Goal: Browse casually

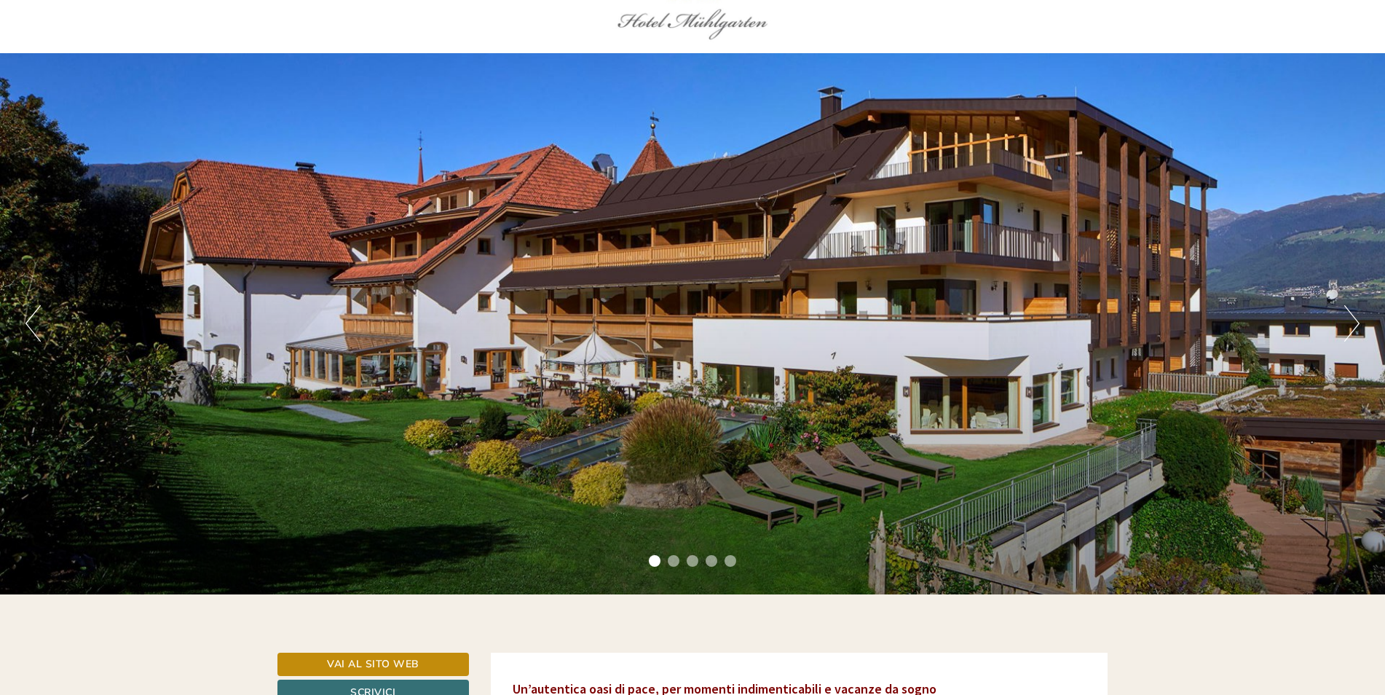
scroll to position [73, 0]
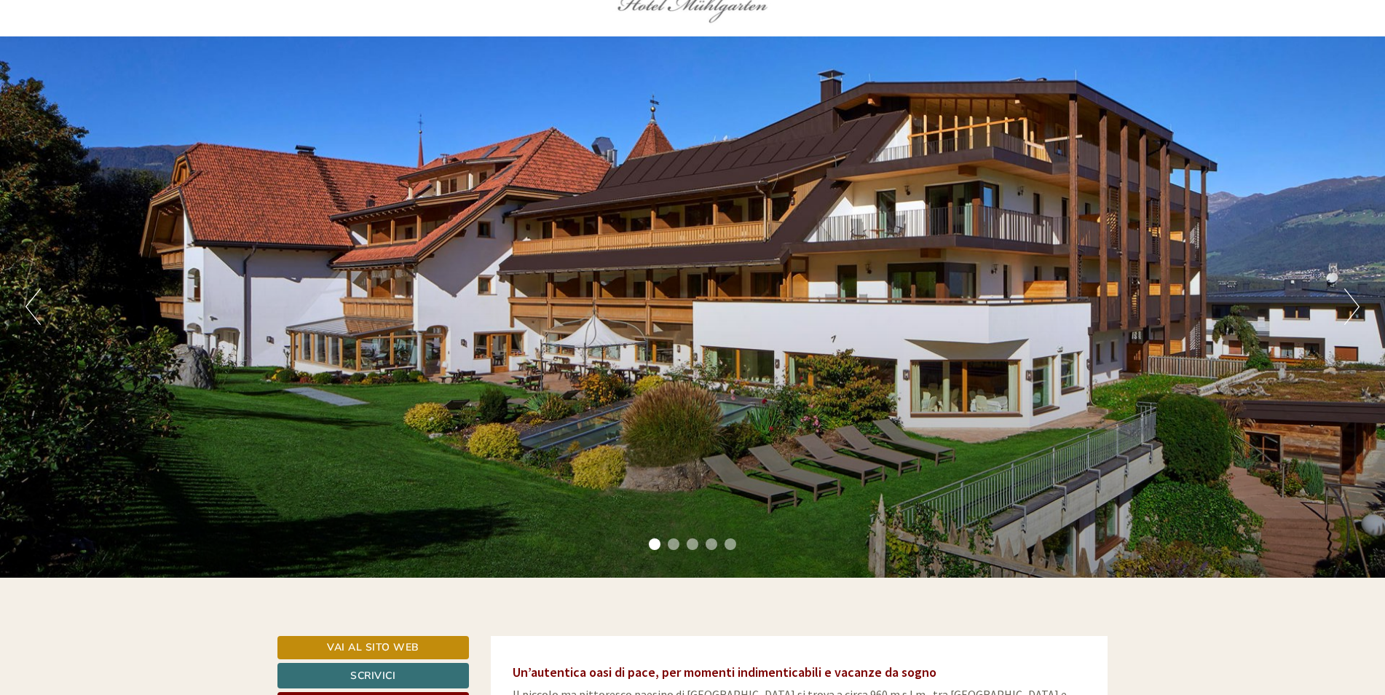
click at [1348, 296] on button "Next" at bounding box center [1352, 306] width 15 height 36
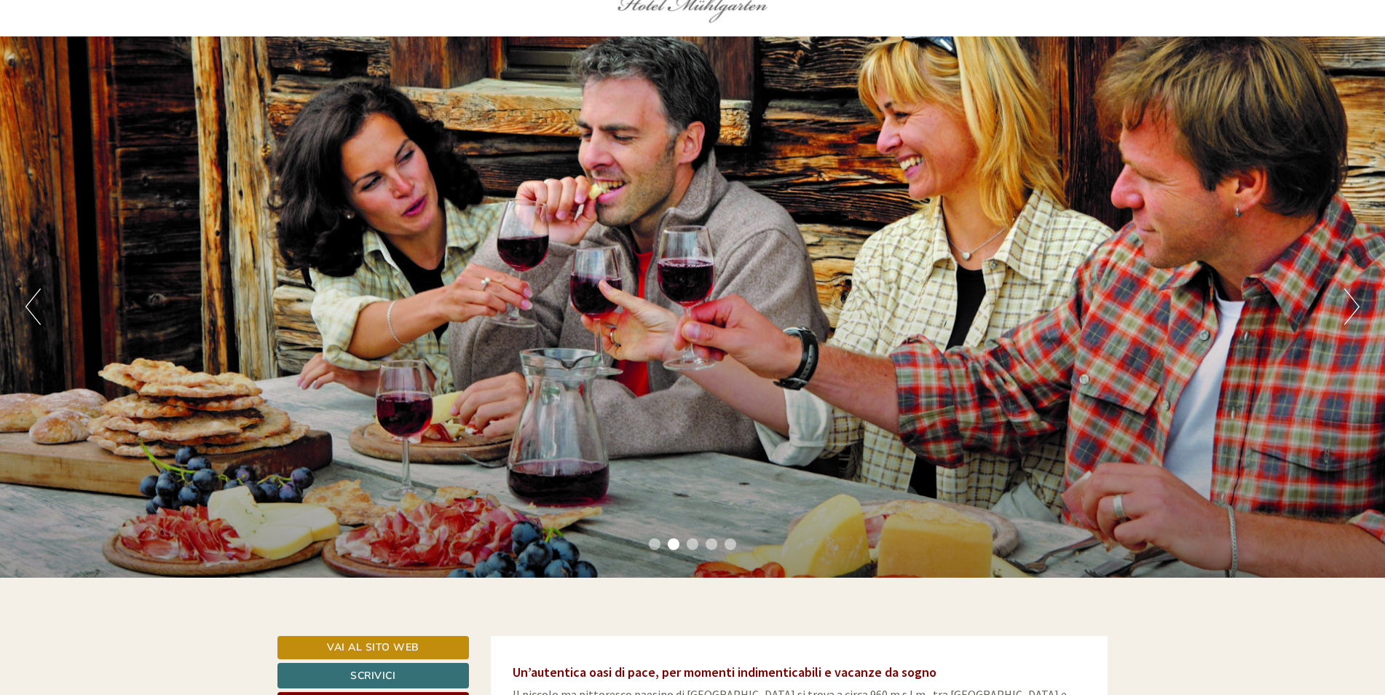
click at [1355, 299] on button "Next" at bounding box center [1352, 306] width 15 height 36
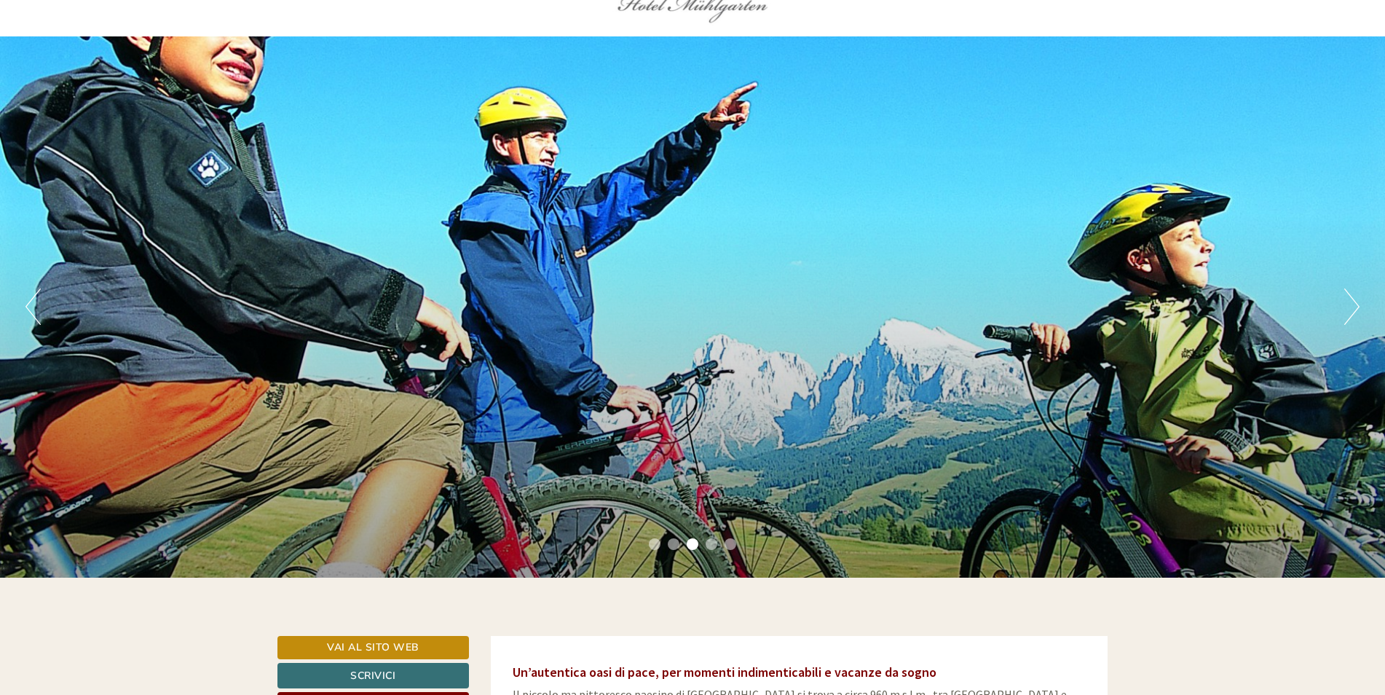
click at [1356, 296] on button "Next" at bounding box center [1352, 306] width 15 height 36
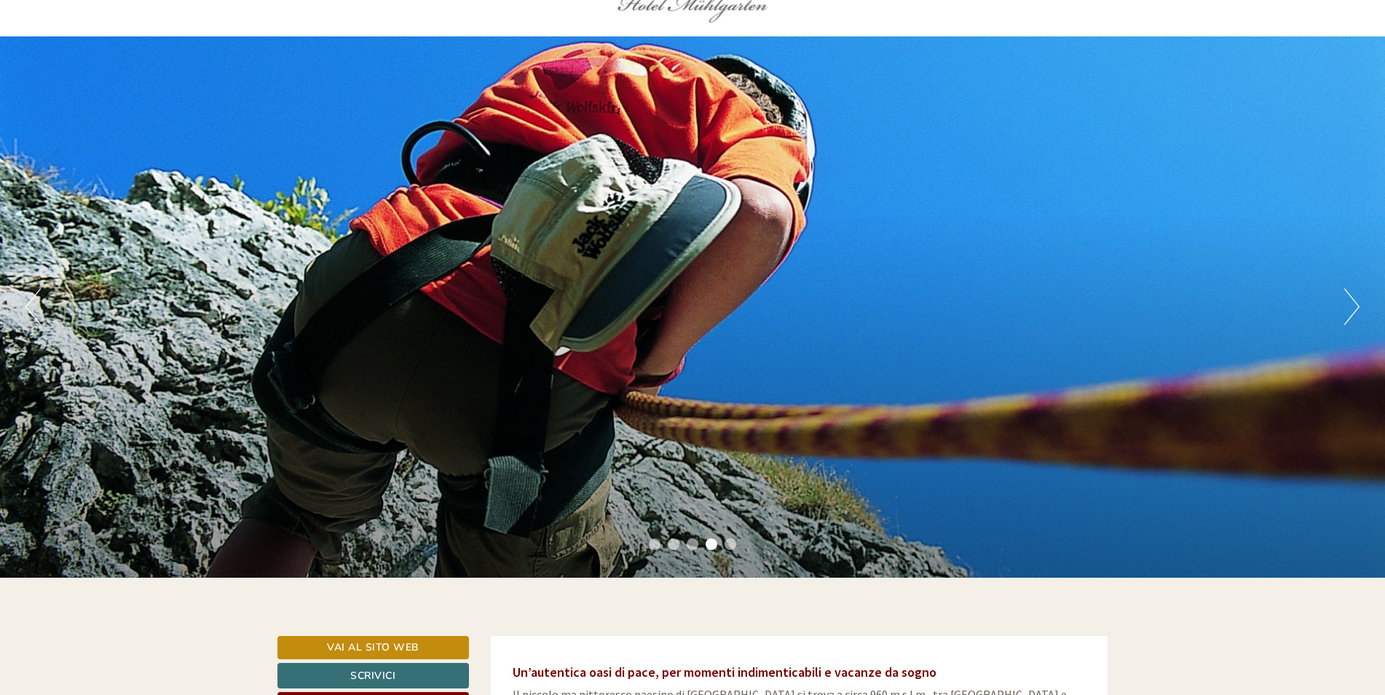
click at [1358, 295] on button "Next" at bounding box center [1352, 306] width 15 height 36
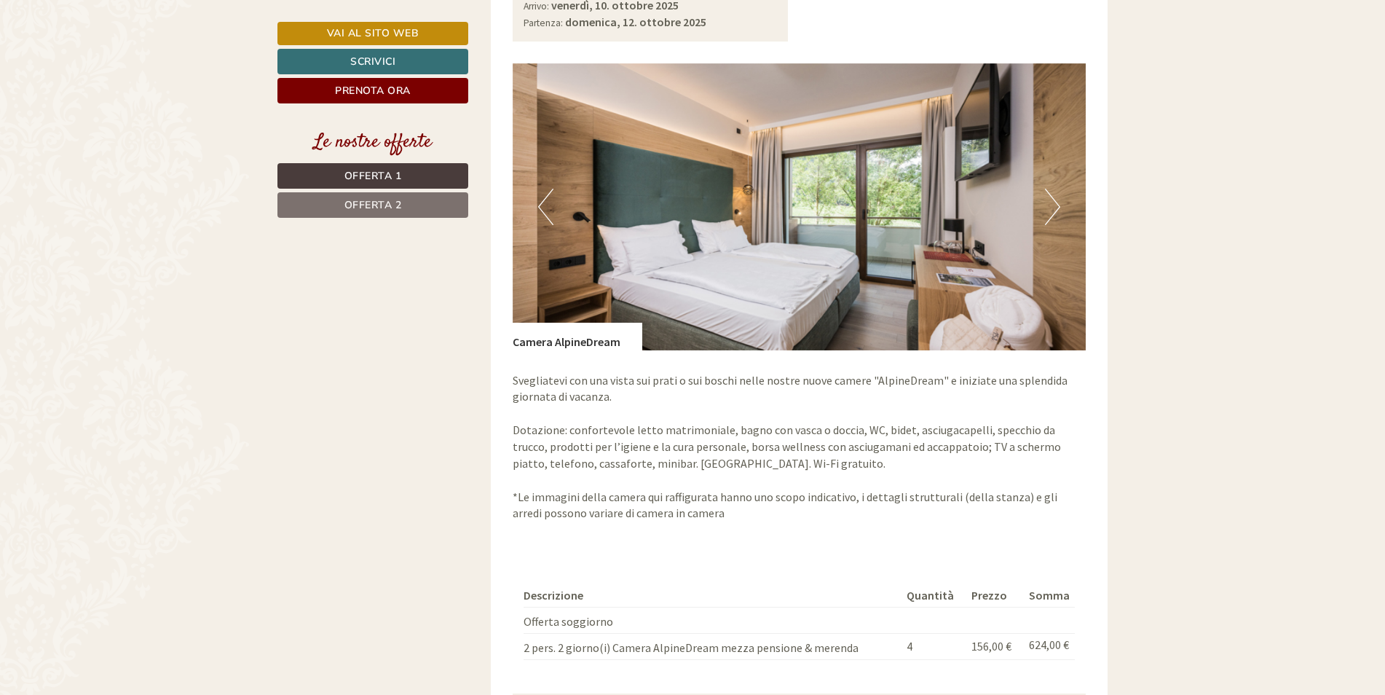
scroll to position [1238, 0]
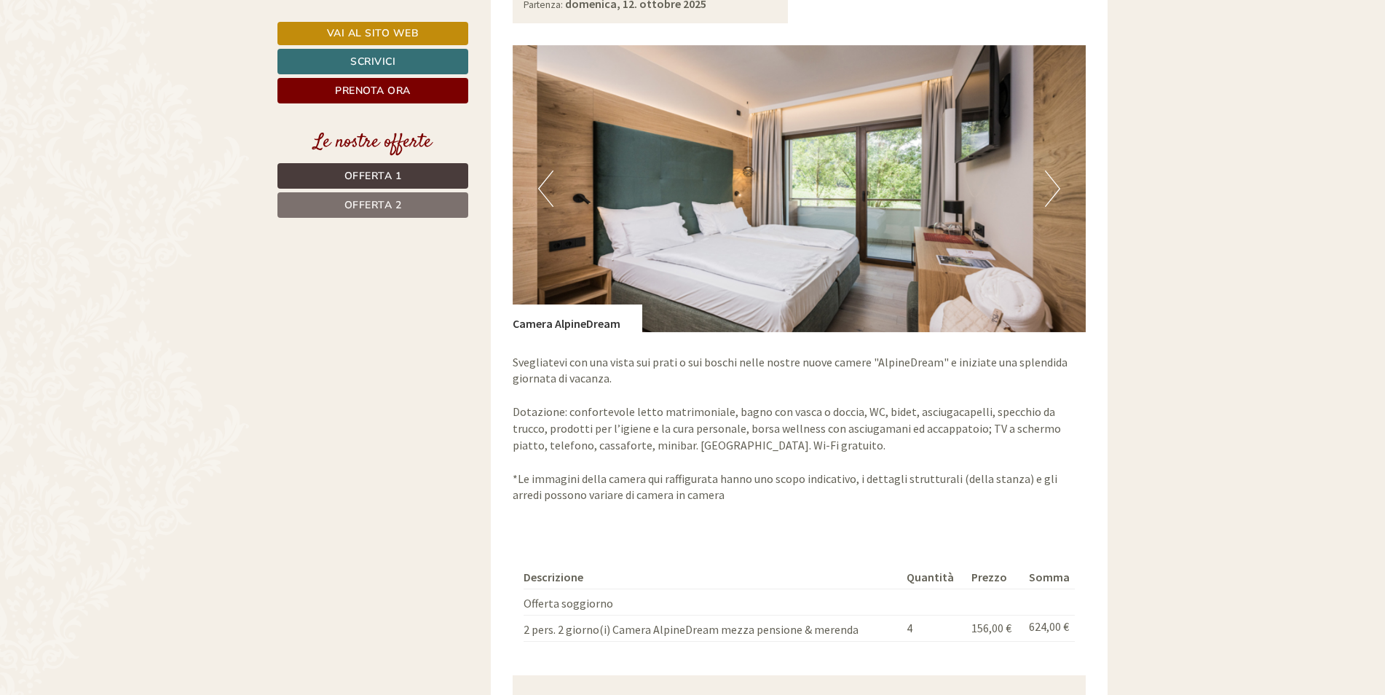
click at [1052, 170] on button "Next" at bounding box center [1052, 188] width 15 height 36
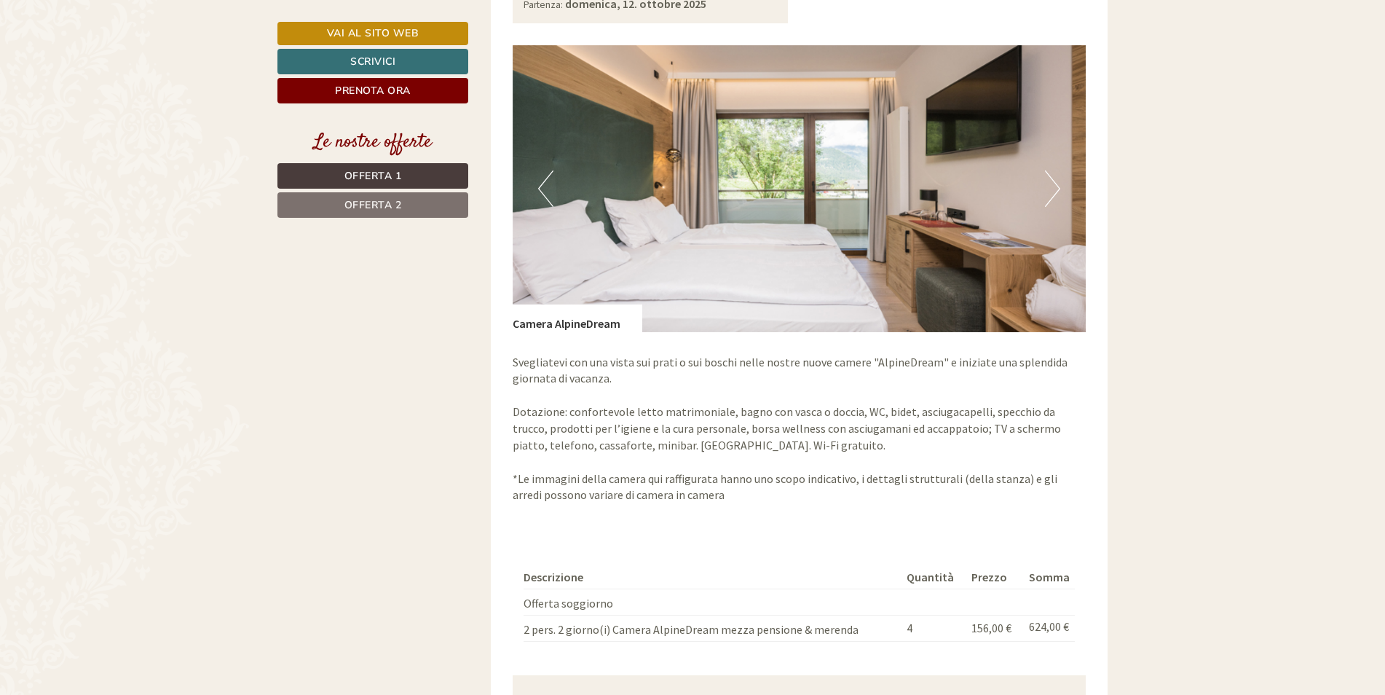
click at [1052, 170] on button "Next" at bounding box center [1052, 188] width 15 height 36
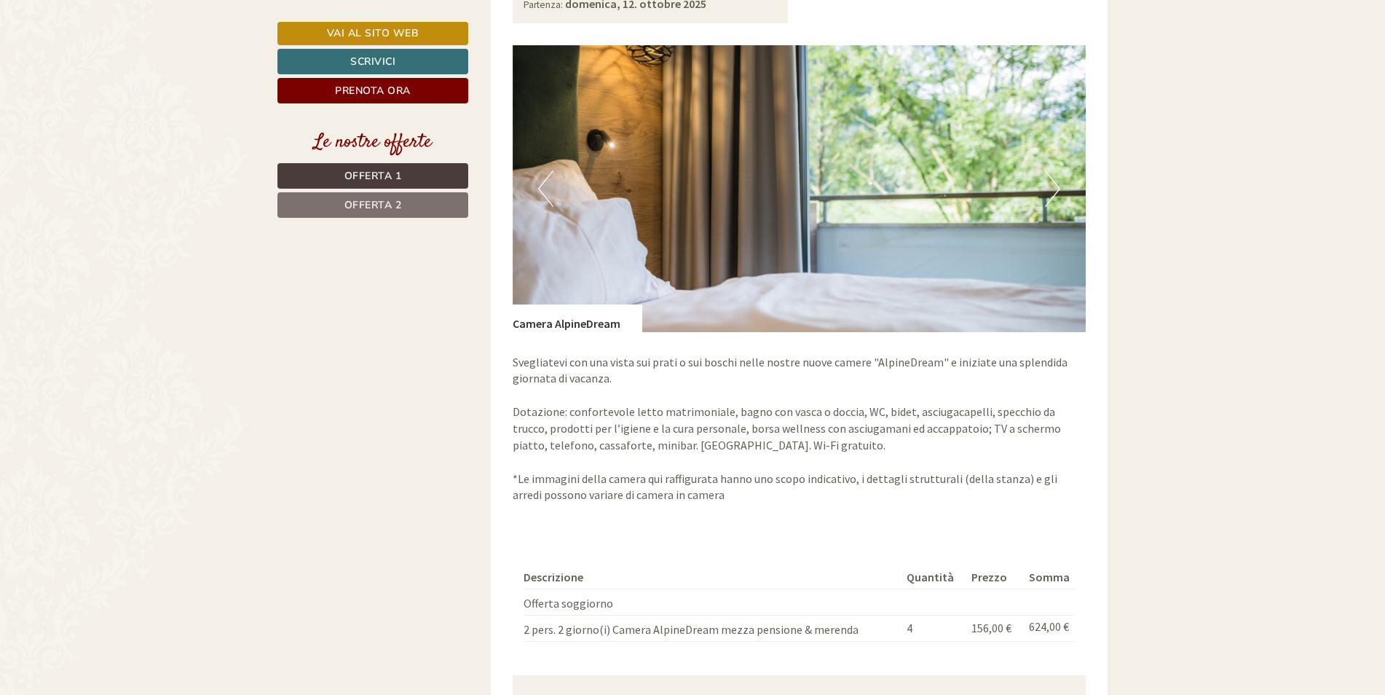
click at [1052, 170] on button "Next" at bounding box center [1052, 188] width 15 height 36
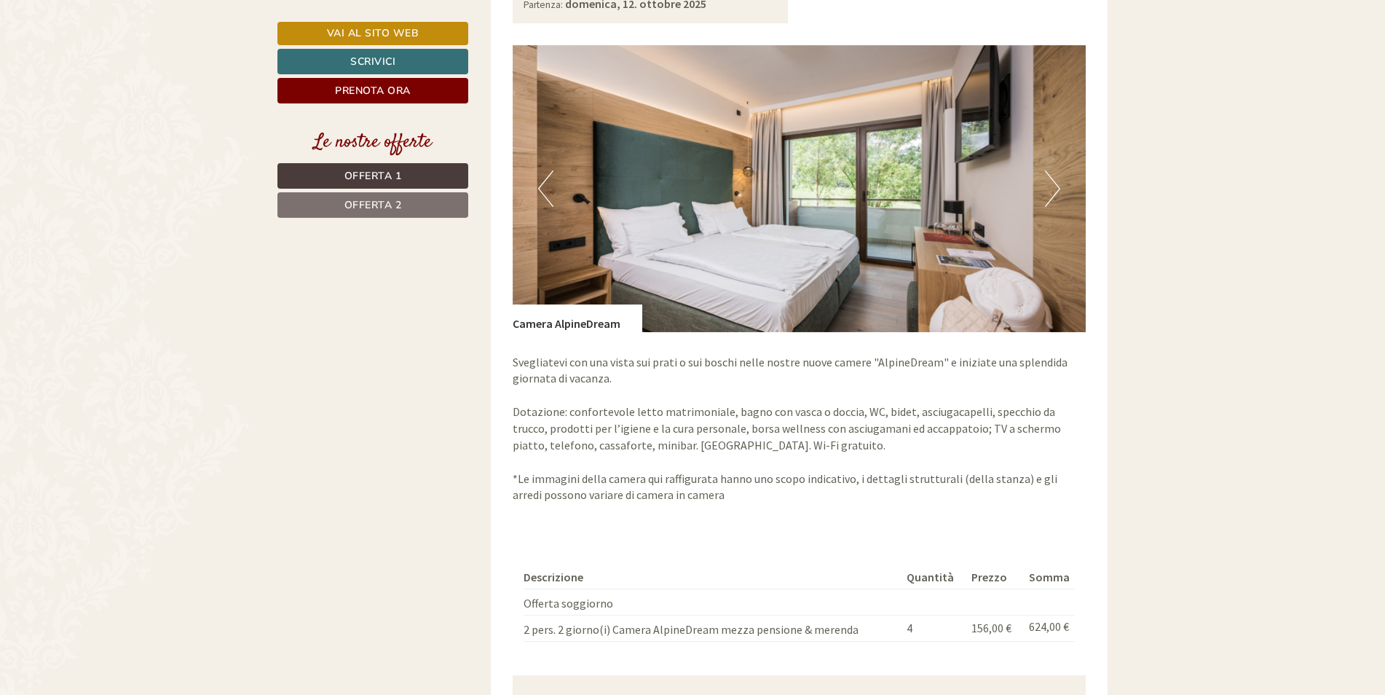
click at [1052, 170] on button "Next" at bounding box center [1052, 188] width 15 height 36
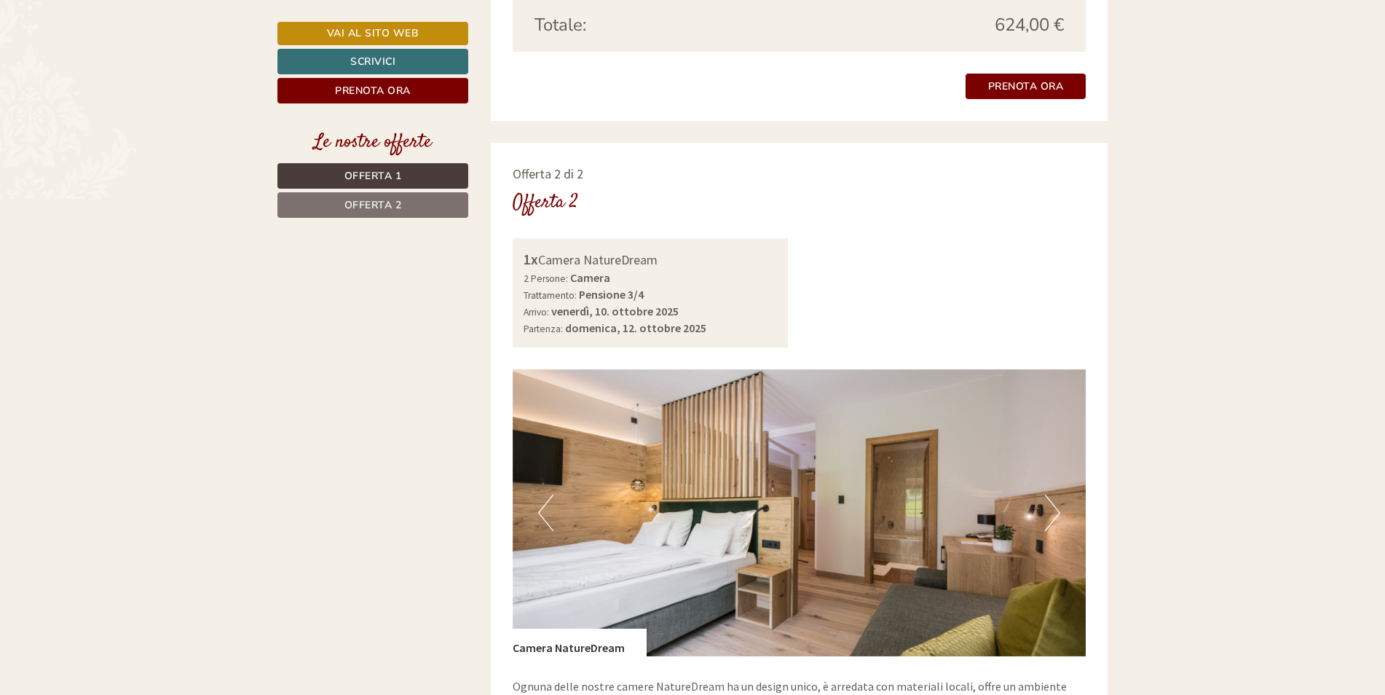
scroll to position [1967, 0]
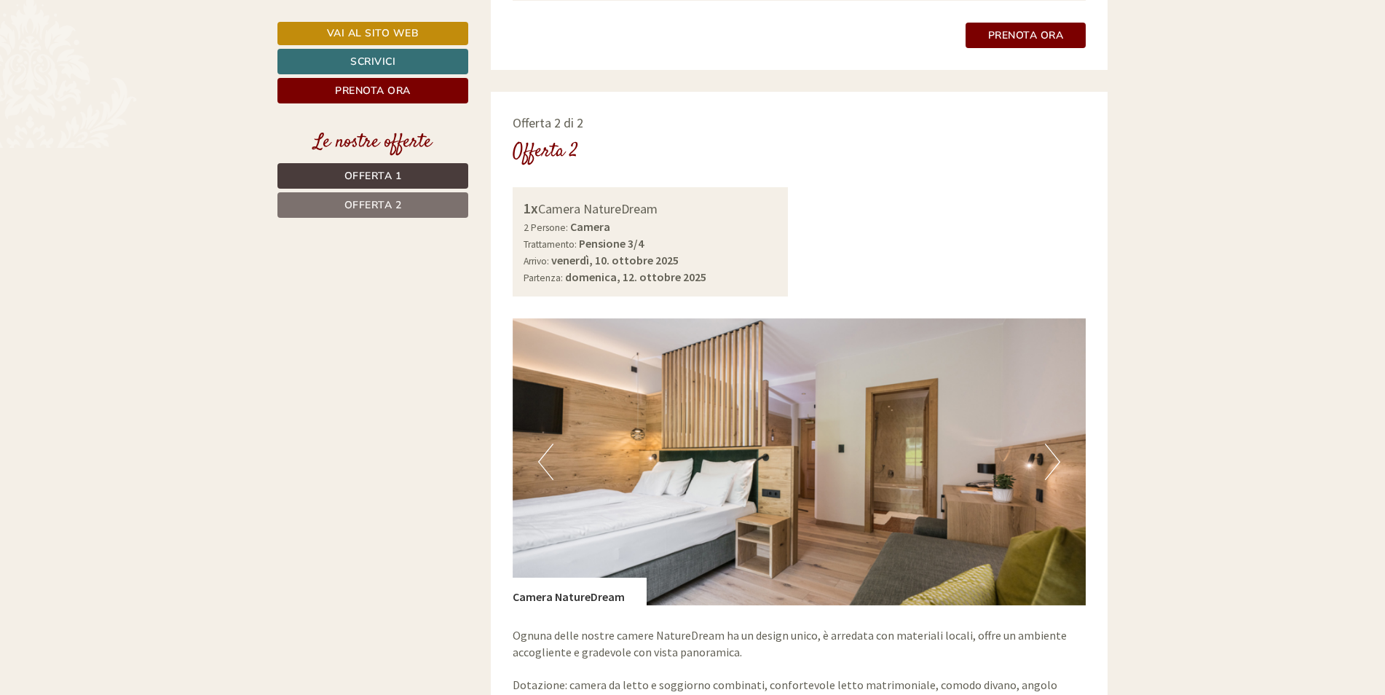
click at [1059, 446] on button "Next" at bounding box center [1052, 462] width 15 height 36
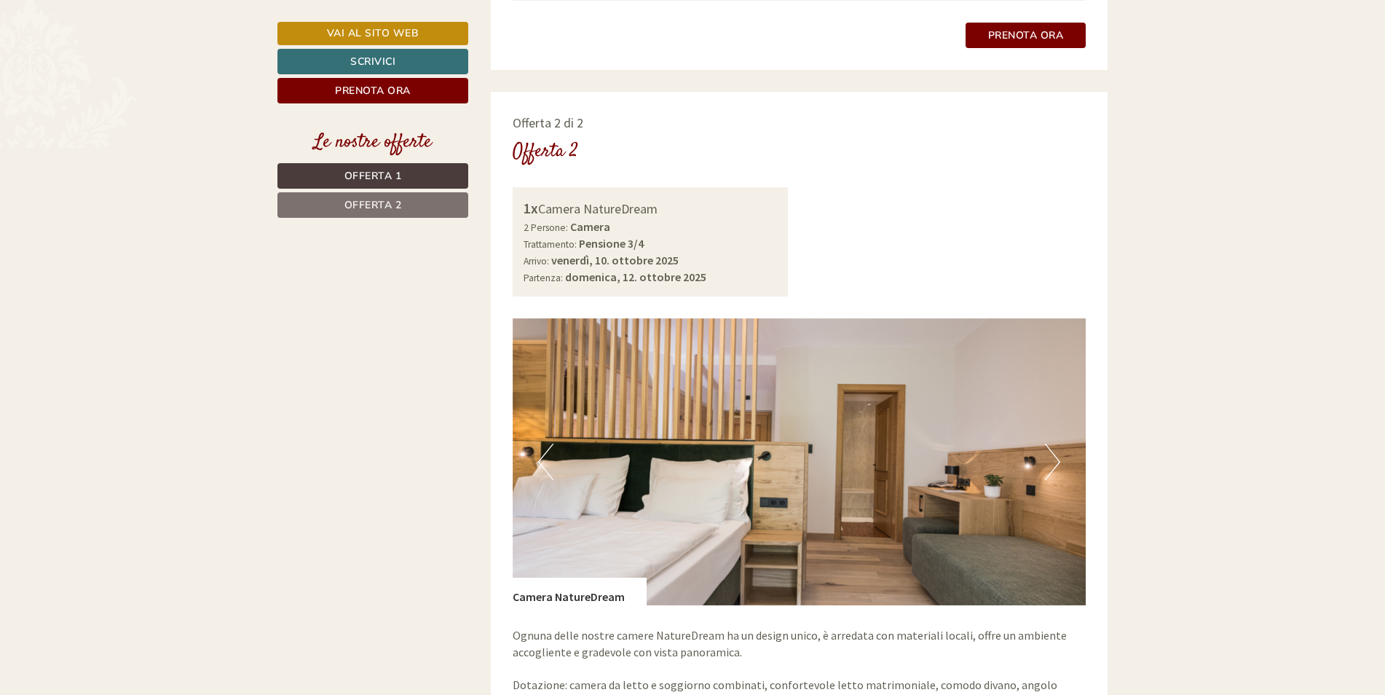
click at [1056, 445] on button "Next" at bounding box center [1052, 462] width 15 height 36
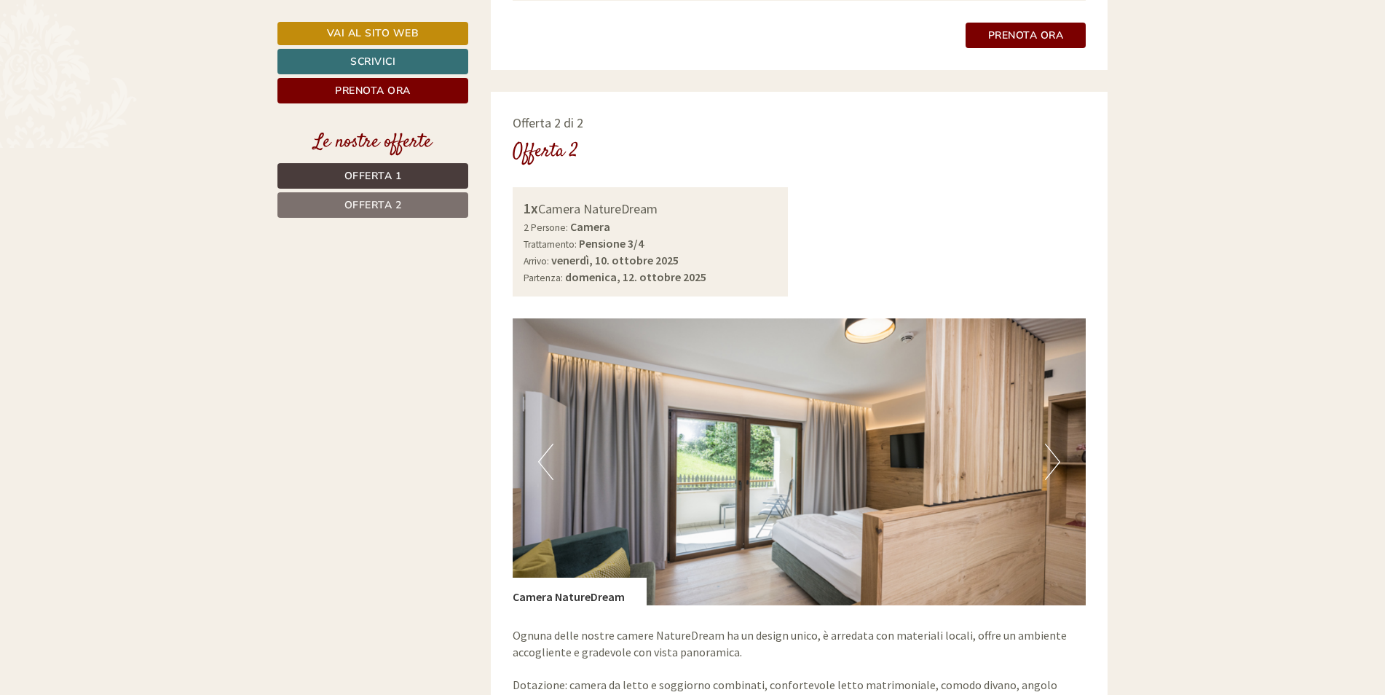
click at [1054, 444] on button "Next" at bounding box center [1052, 462] width 15 height 36
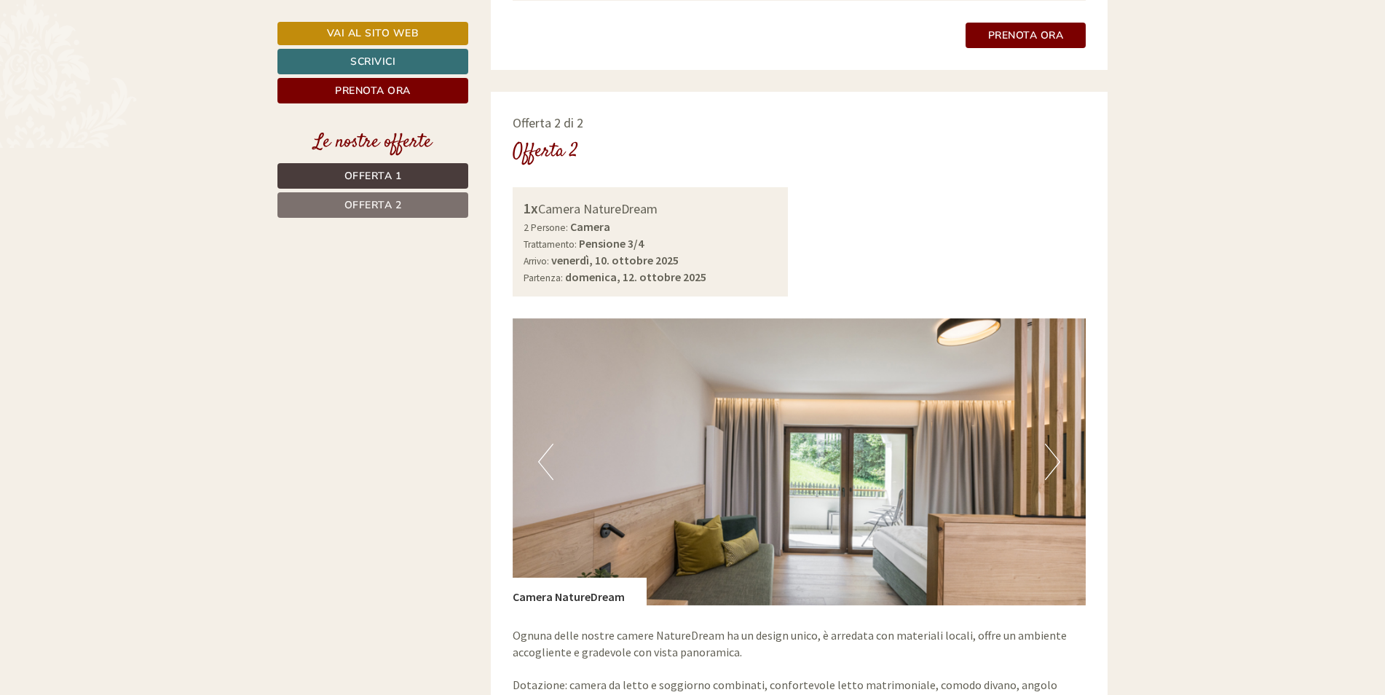
click at [1054, 444] on button "Next" at bounding box center [1052, 462] width 15 height 36
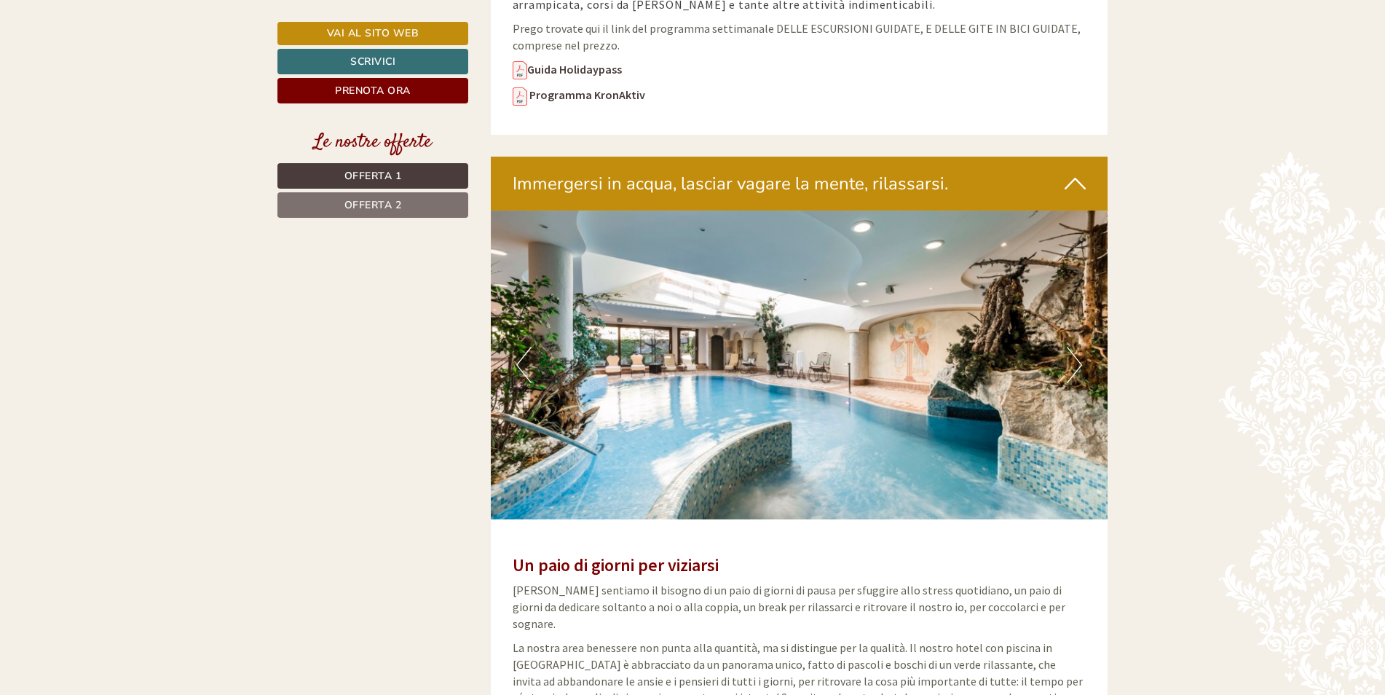
scroll to position [3205, 0]
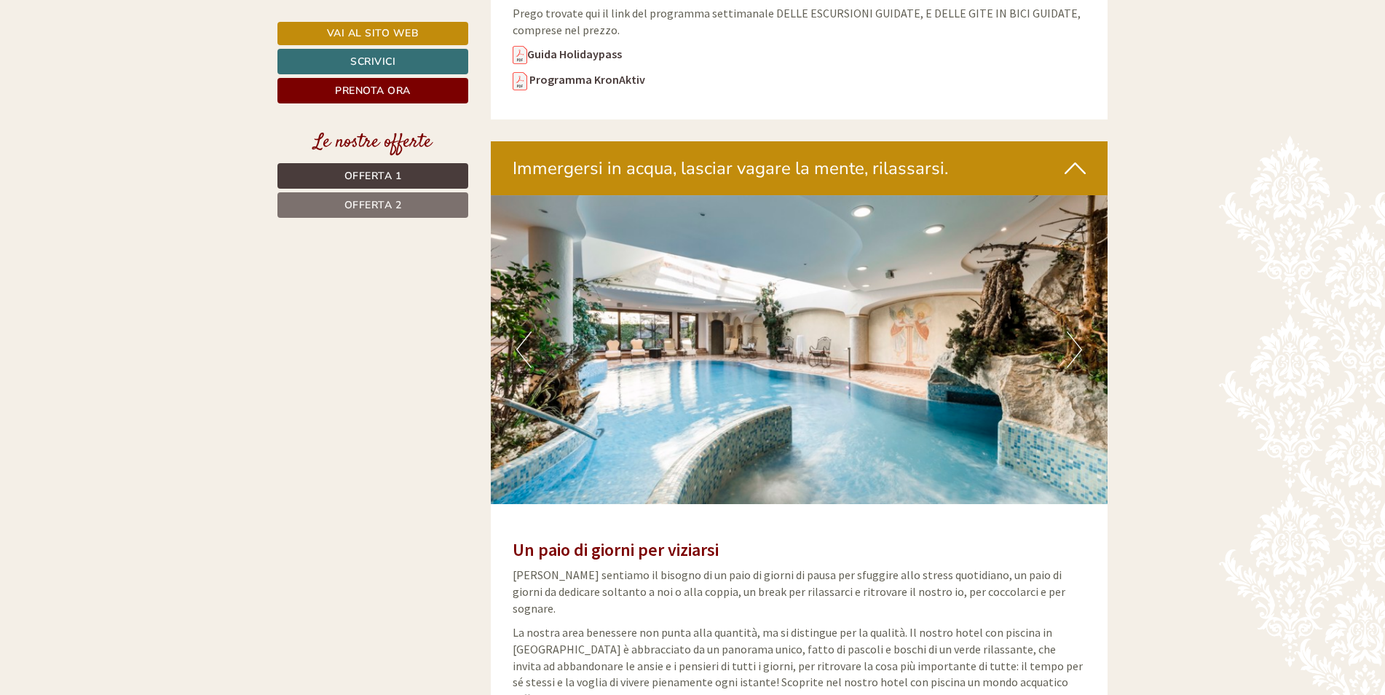
click at [1078, 331] on button "Next" at bounding box center [1074, 349] width 15 height 36
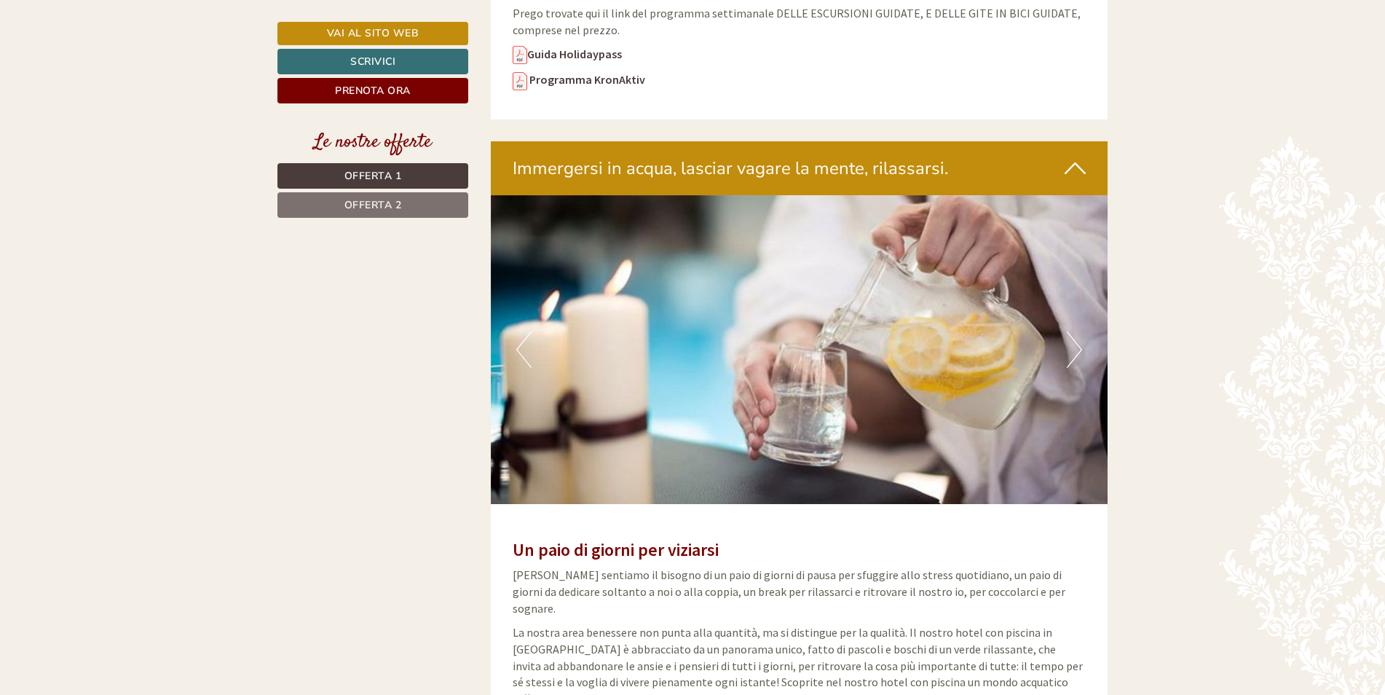
click at [1078, 331] on button "Next" at bounding box center [1074, 349] width 15 height 36
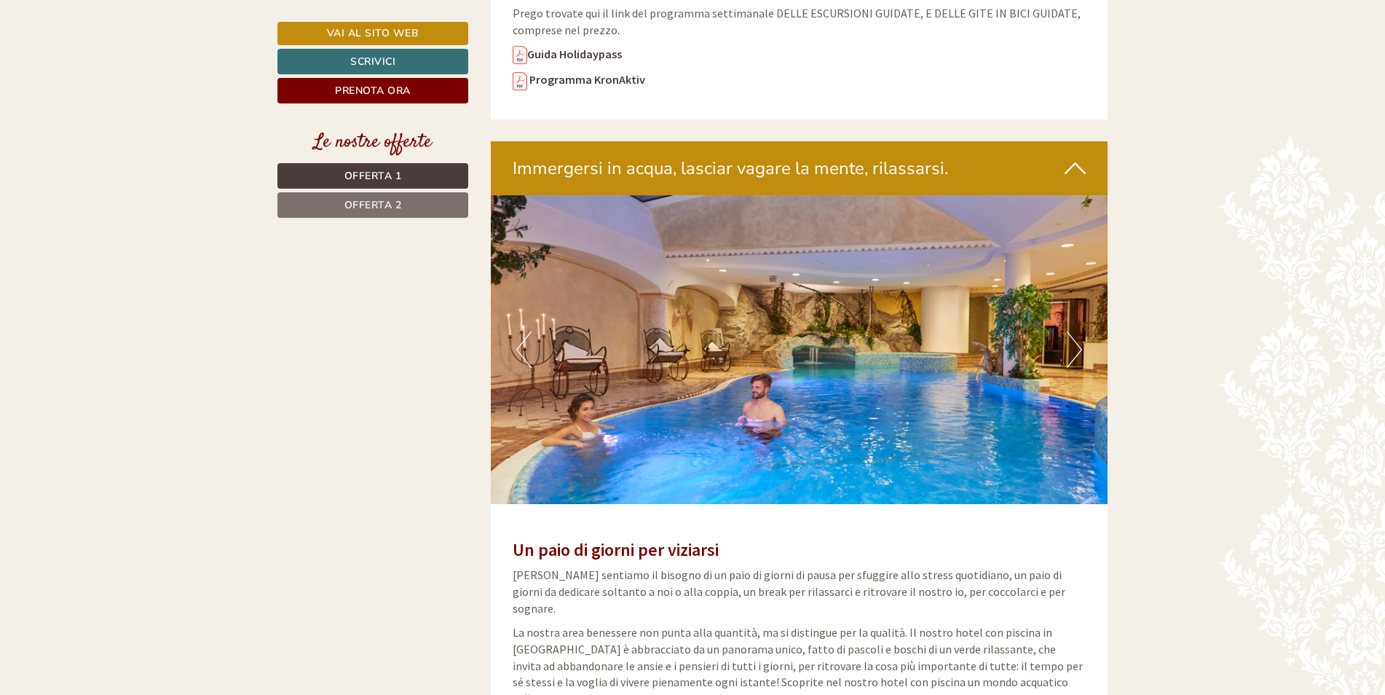
click at [1078, 331] on button "Next" at bounding box center [1074, 349] width 15 height 36
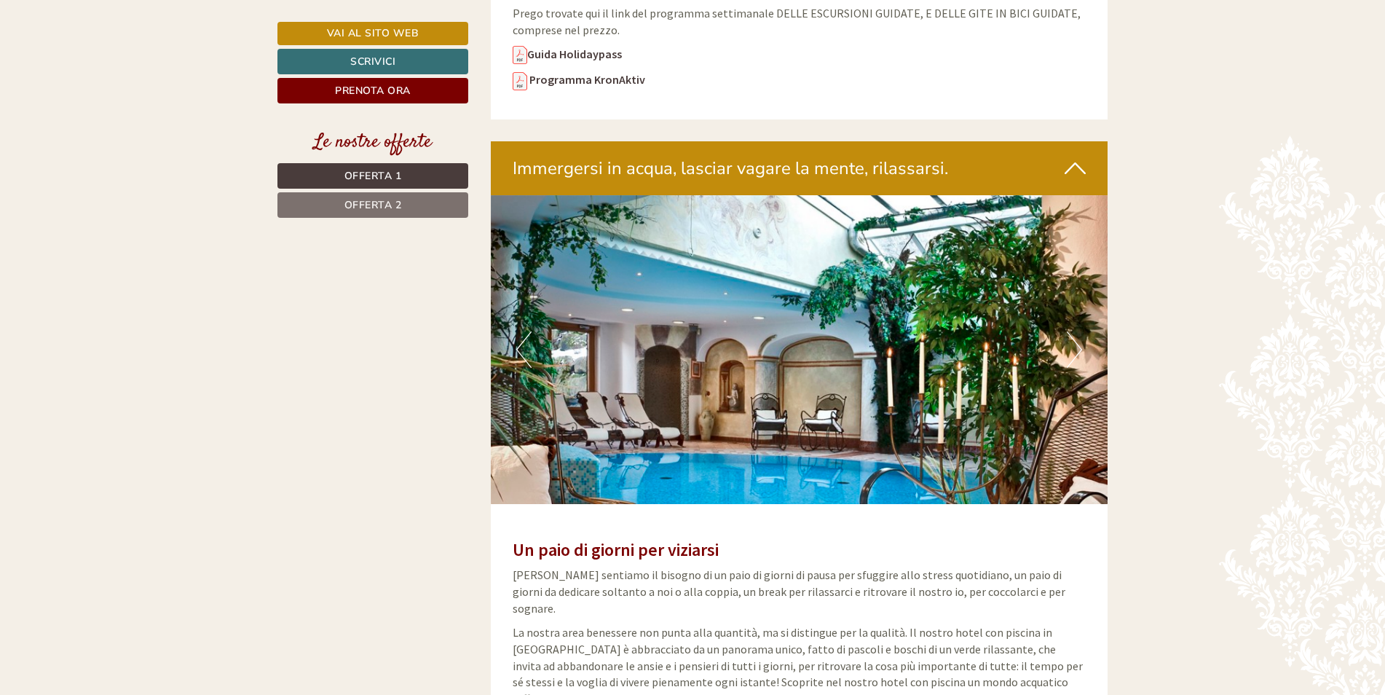
click at [1079, 331] on button "Next" at bounding box center [1074, 349] width 15 height 36
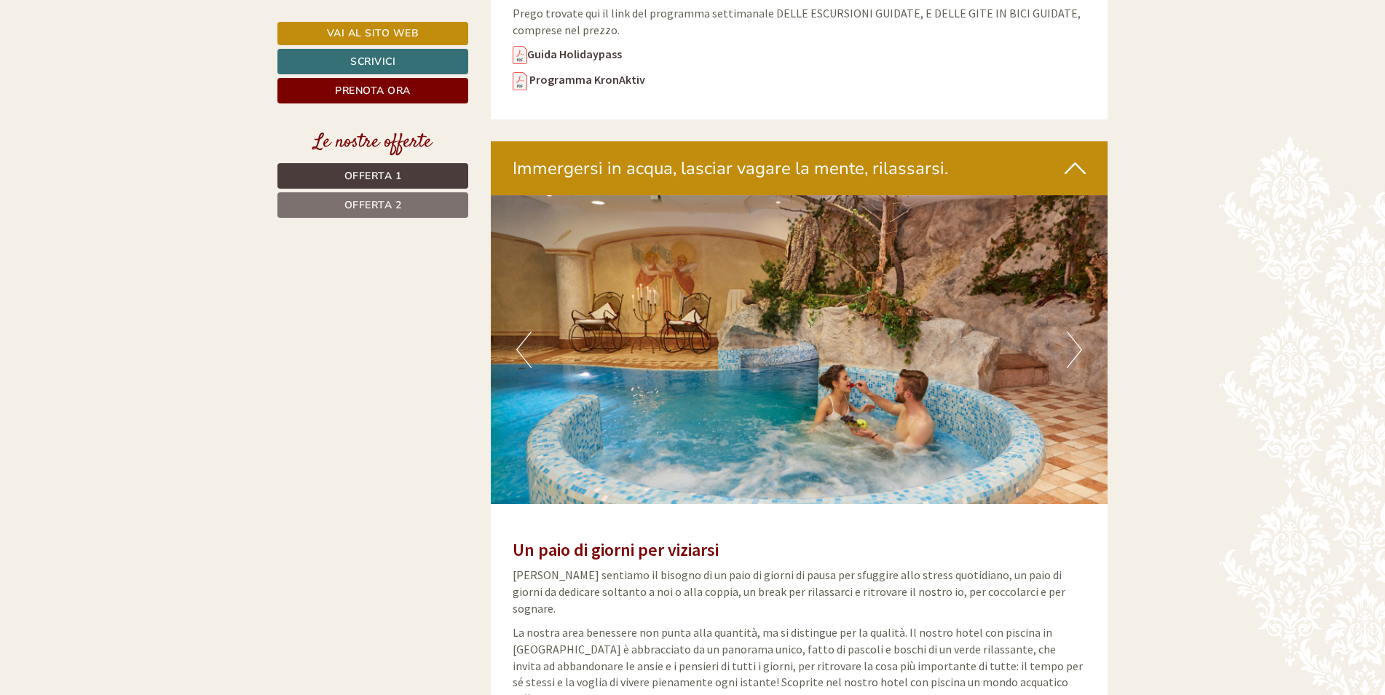
click at [1079, 331] on button "Next" at bounding box center [1074, 349] width 15 height 36
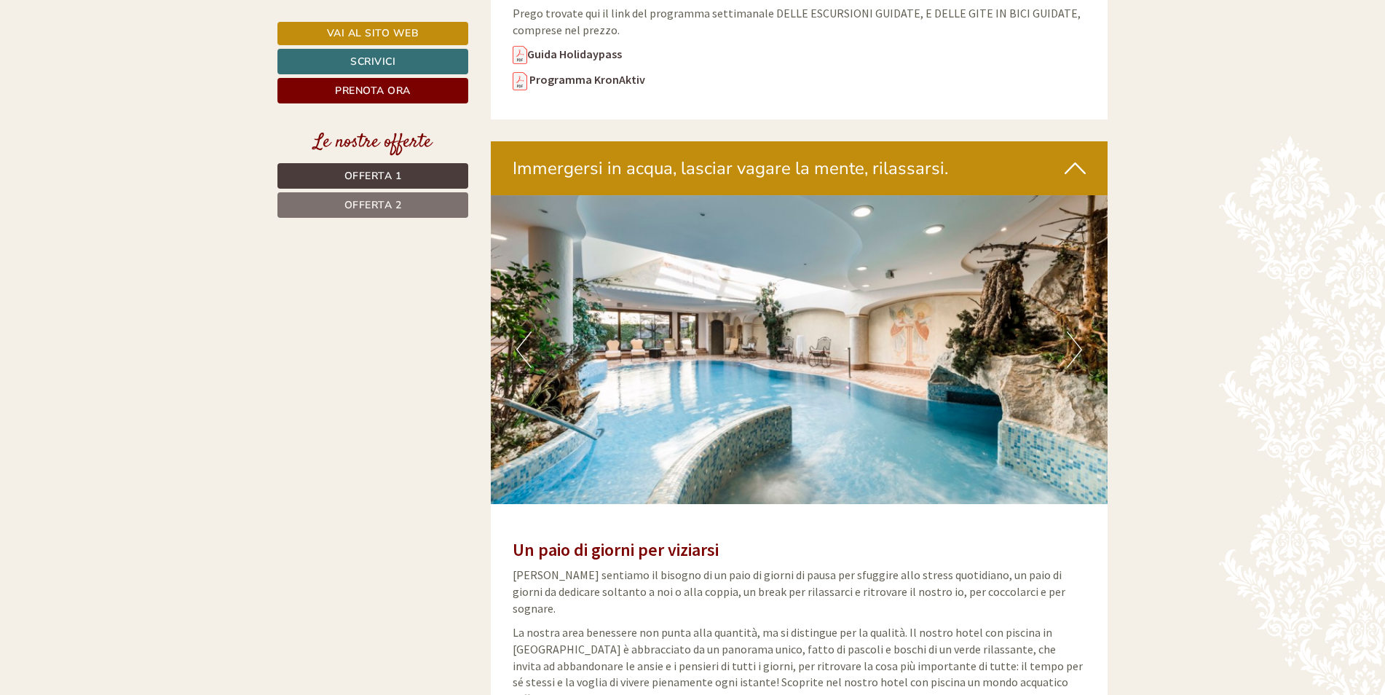
click at [1079, 331] on button "Next" at bounding box center [1074, 349] width 15 height 36
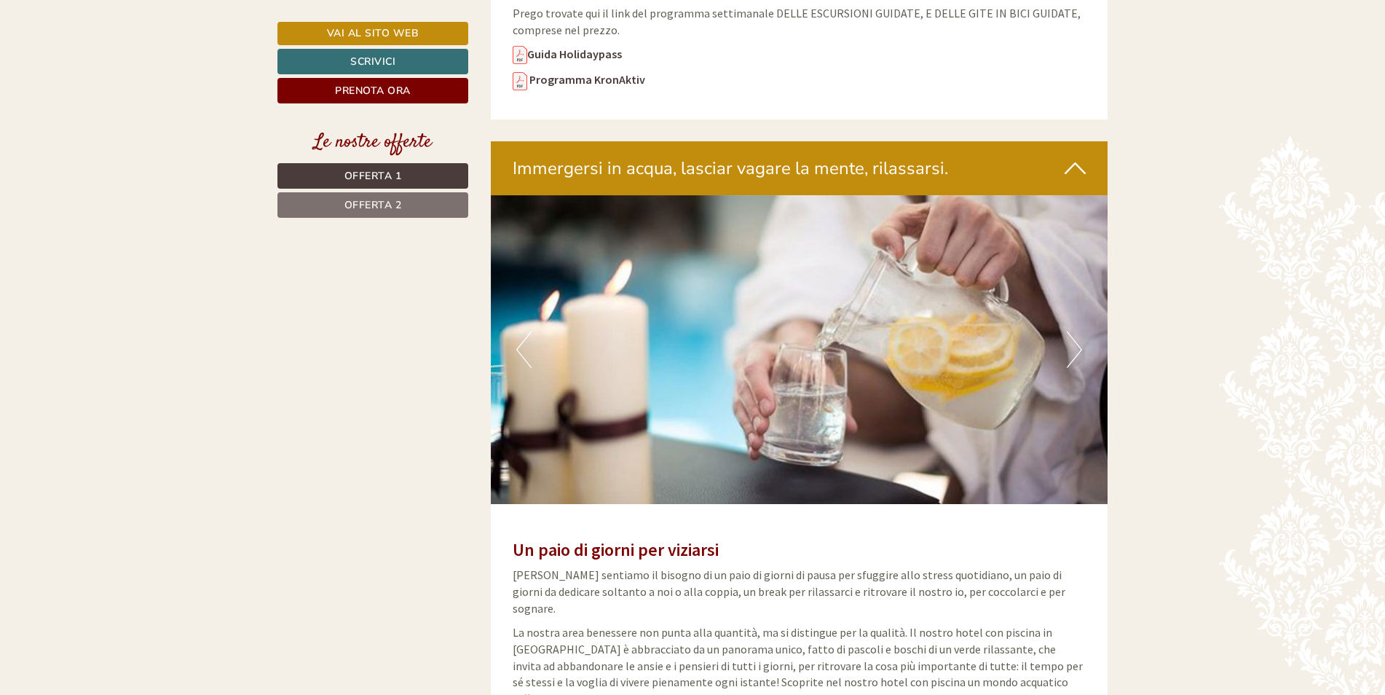
click at [1079, 331] on button "Next" at bounding box center [1074, 349] width 15 height 36
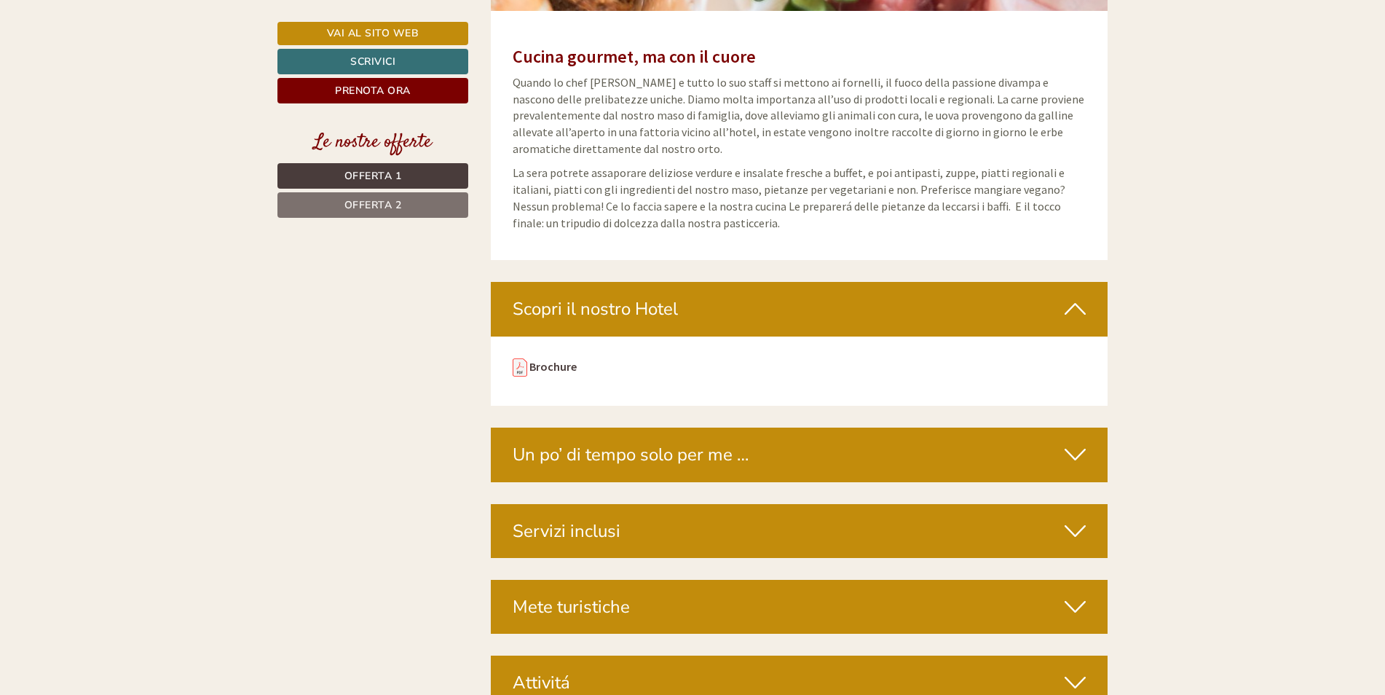
scroll to position [4516, 0]
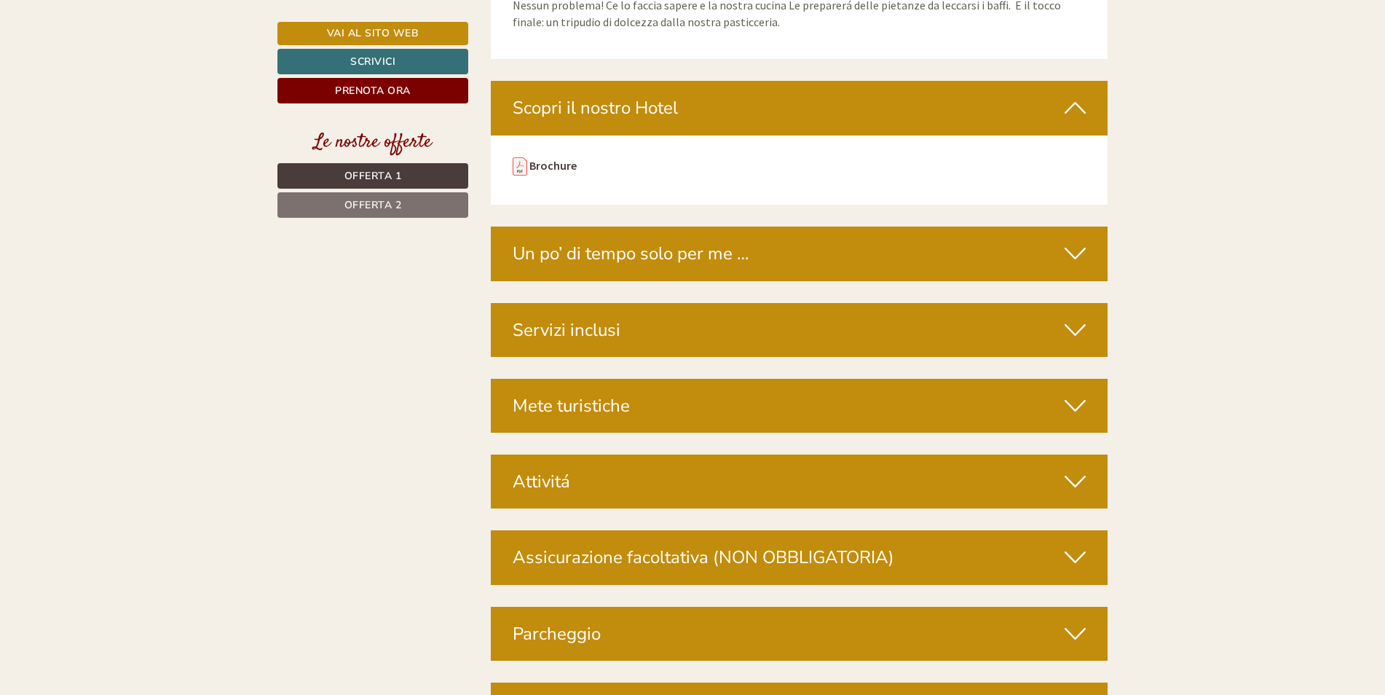
click at [1073, 318] on icon at bounding box center [1075, 330] width 21 height 25
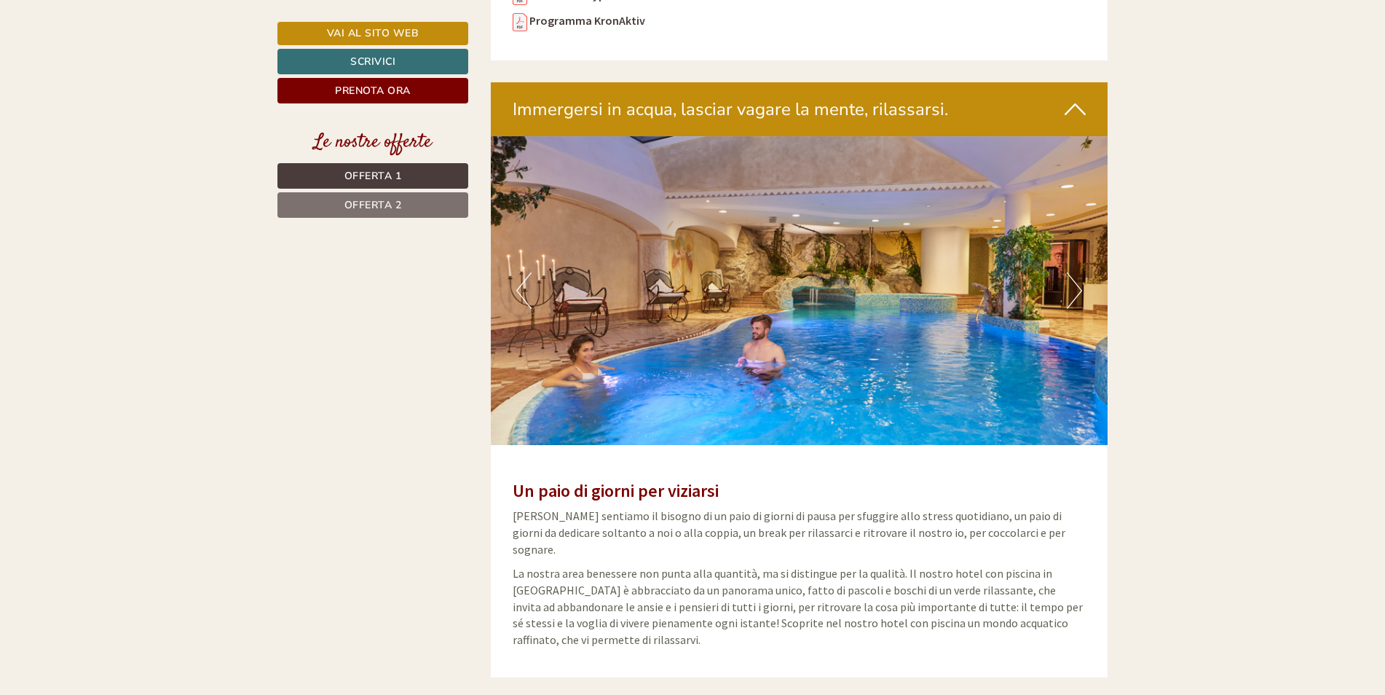
scroll to position [3132, 0]
